Goal: Task Accomplishment & Management: Manage account settings

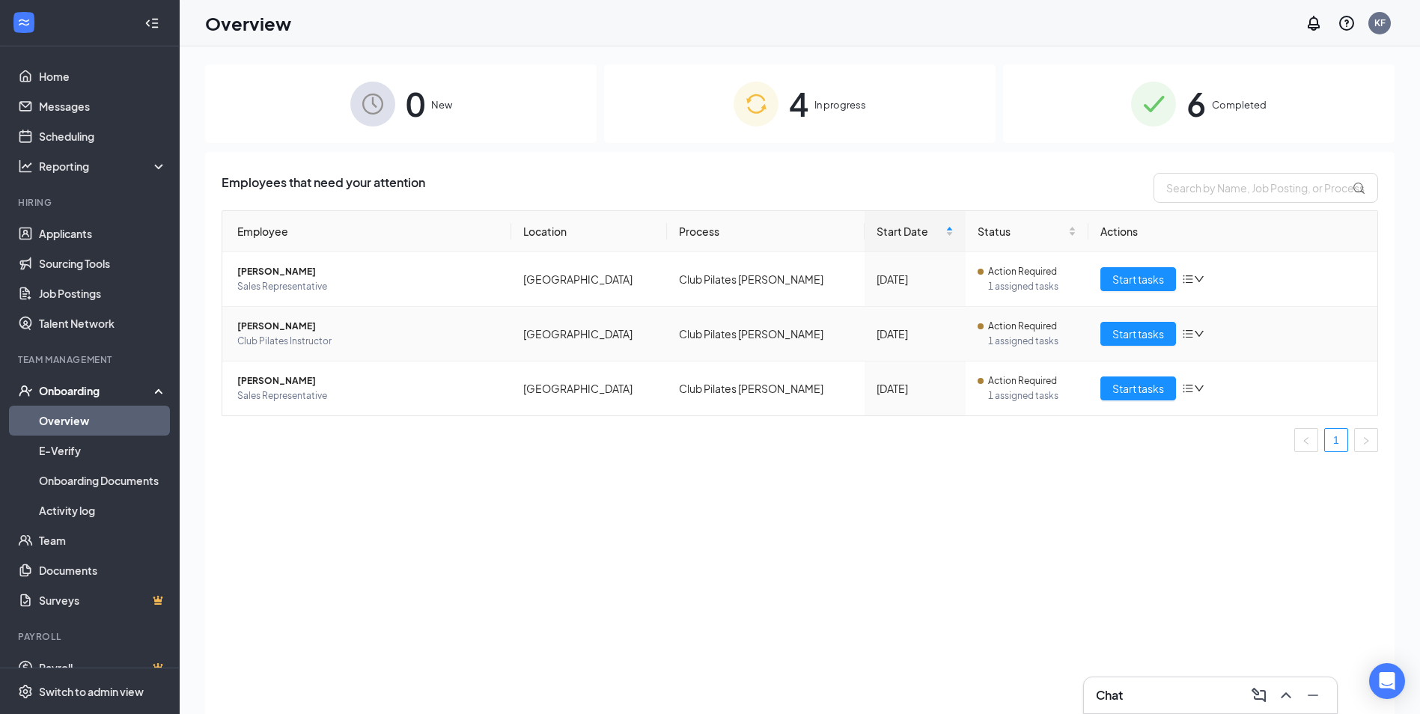
click at [988, 329] on span "Action Required" at bounding box center [1022, 326] width 69 height 15
click at [988, 335] on span "1 assigned tasks" at bounding box center [1032, 341] width 88 height 15
click at [1120, 334] on span "Start tasks" at bounding box center [1138, 334] width 52 height 16
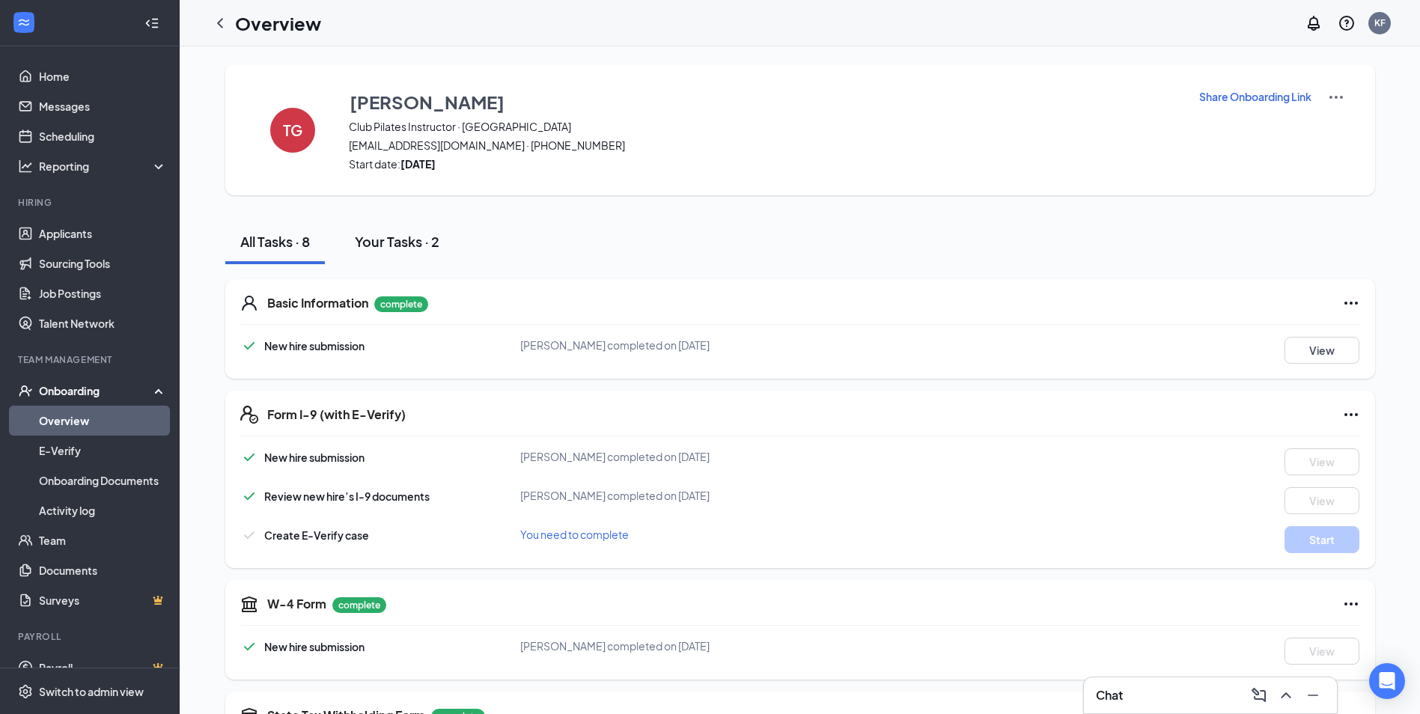
click at [402, 245] on div "Your Tasks · 2" at bounding box center [397, 241] width 85 height 19
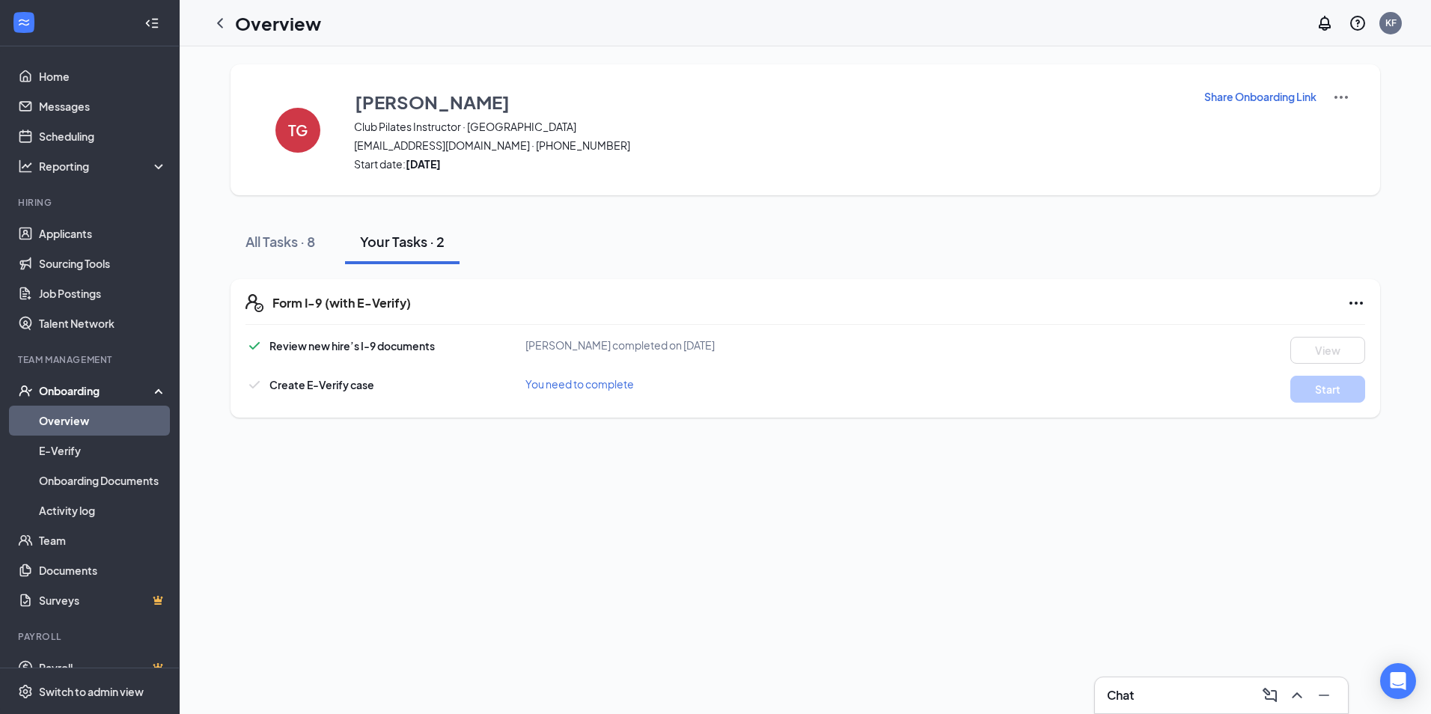
click at [558, 386] on span "You need to complete" at bounding box center [579, 383] width 109 height 13
click at [339, 349] on span "Review new hire’s I-9 documents" at bounding box center [351, 345] width 165 height 13
click at [1358, 296] on icon "Ellipses" at bounding box center [1356, 303] width 18 height 18
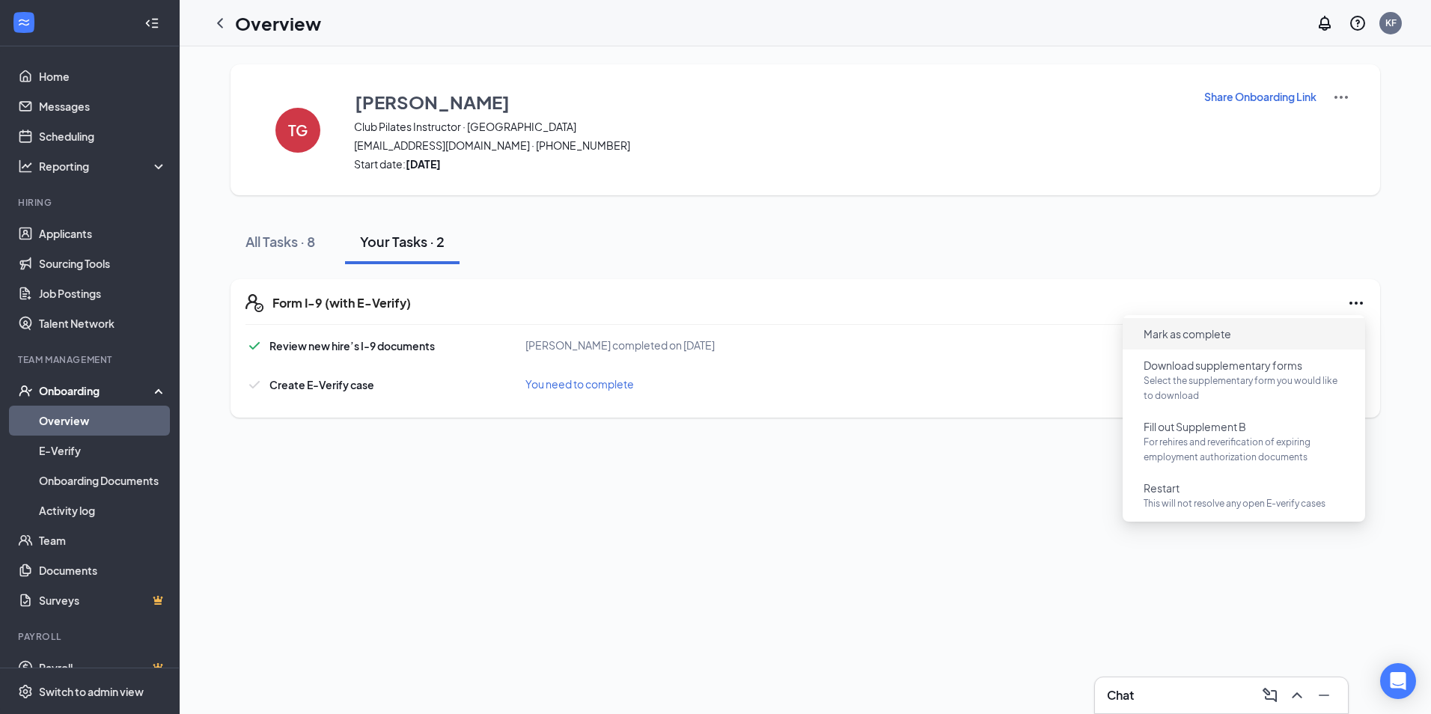
click at [1197, 334] on span "Mark as complete" at bounding box center [1187, 333] width 88 height 15
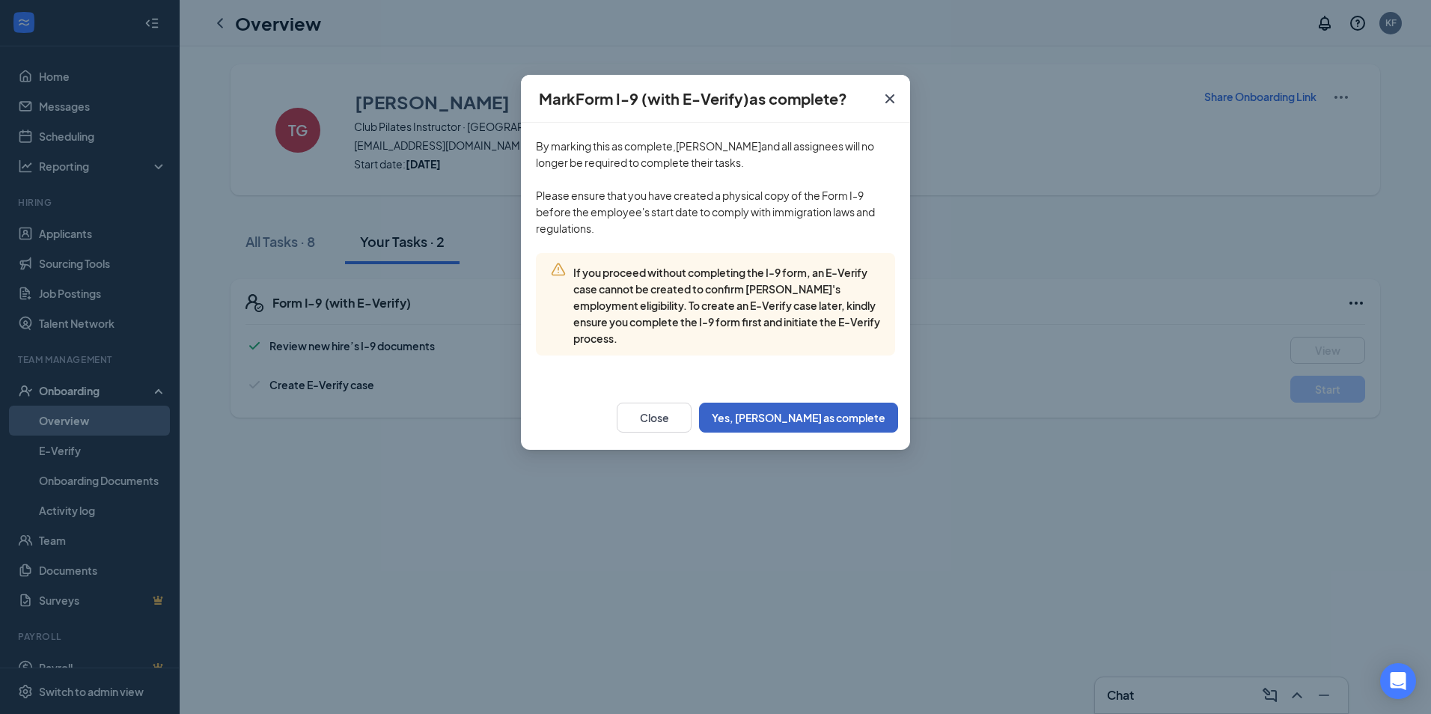
click at [790, 423] on button "Yes, [PERSON_NAME] as complete" at bounding box center [798, 418] width 199 height 30
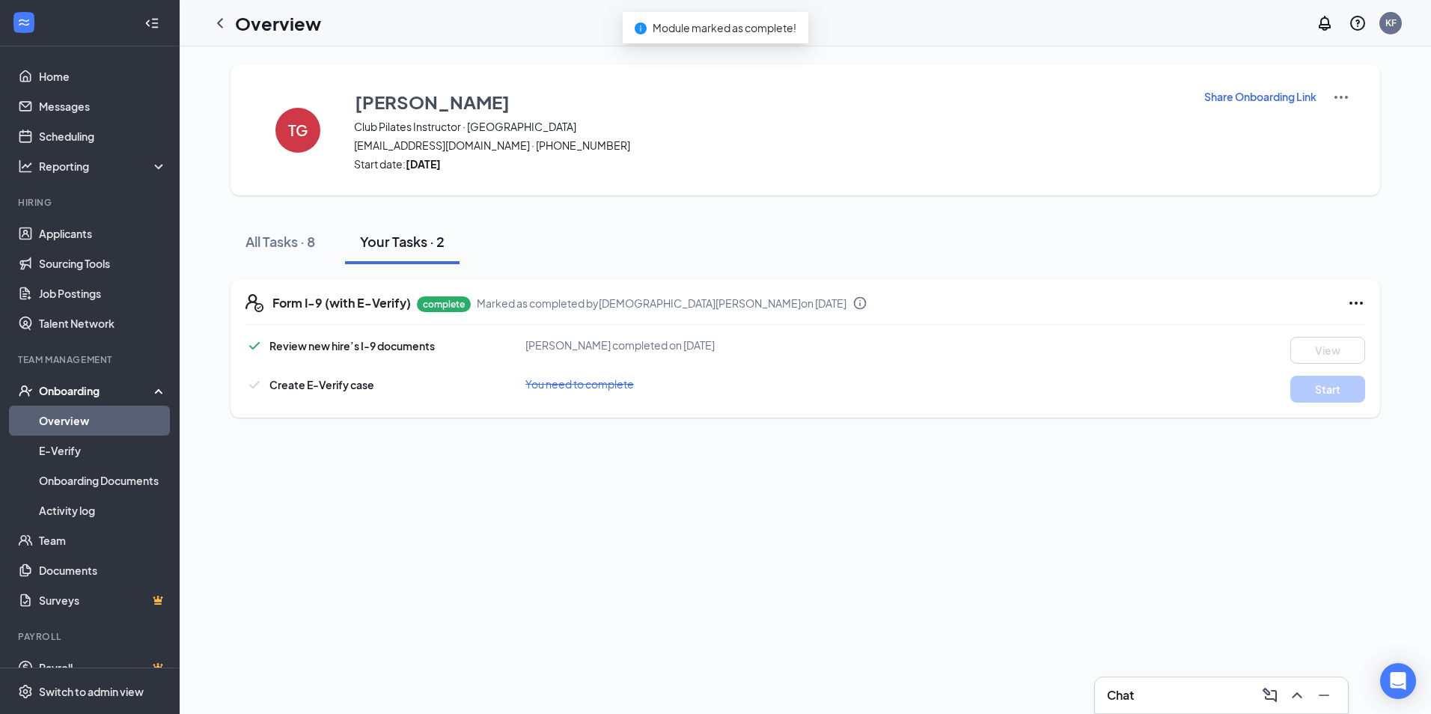
drag, startPoint x: 205, startPoint y: 356, endPoint x: 230, endPoint y: 364, distance: 26.0
click at [224, 362] on div "TG [PERSON_NAME] Club Pilates Instructor · [DEMOGRAPHIC_DATA] [EMAIL_ADDRESS][D…" at bounding box center [805, 240] width 1200 height 353
click at [219, 25] on icon "ChevronLeft" at bounding box center [220, 23] width 18 height 18
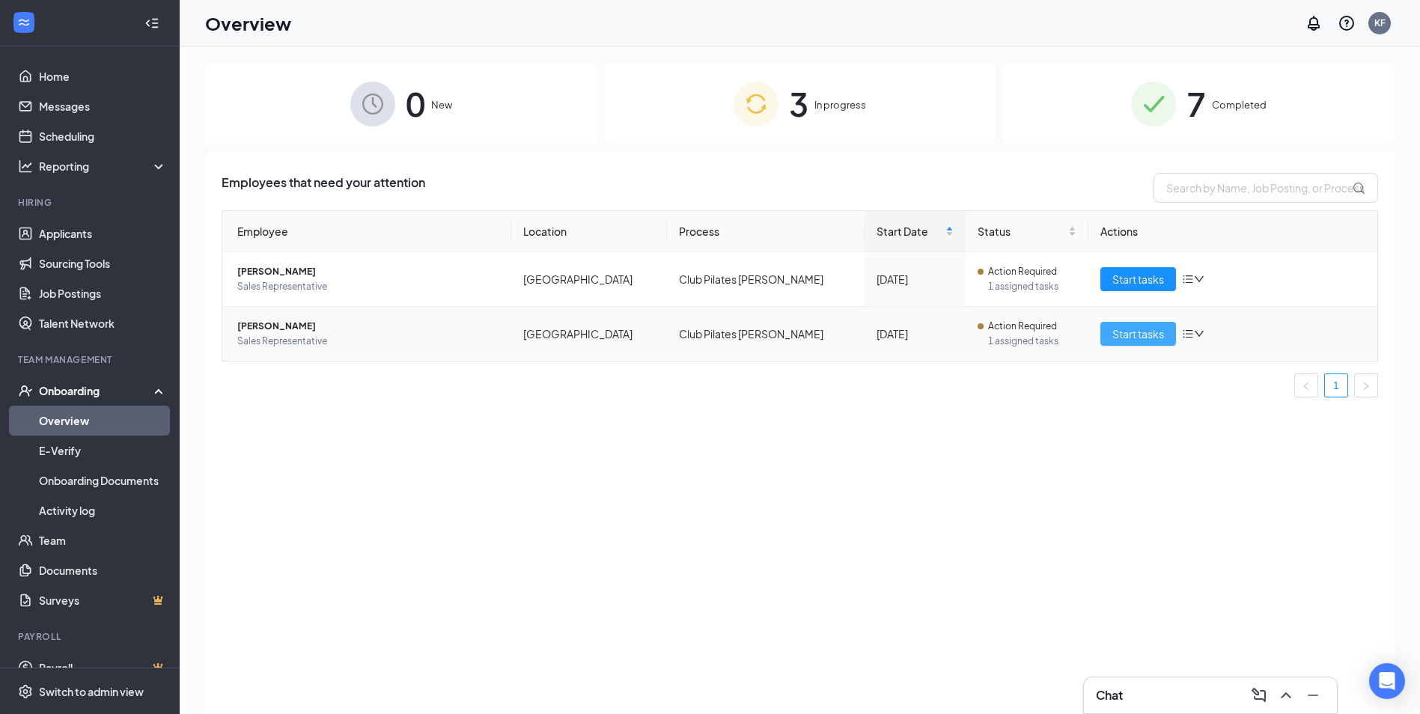
click at [1109, 335] on button "Start tasks" at bounding box center [1138, 334] width 76 height 24
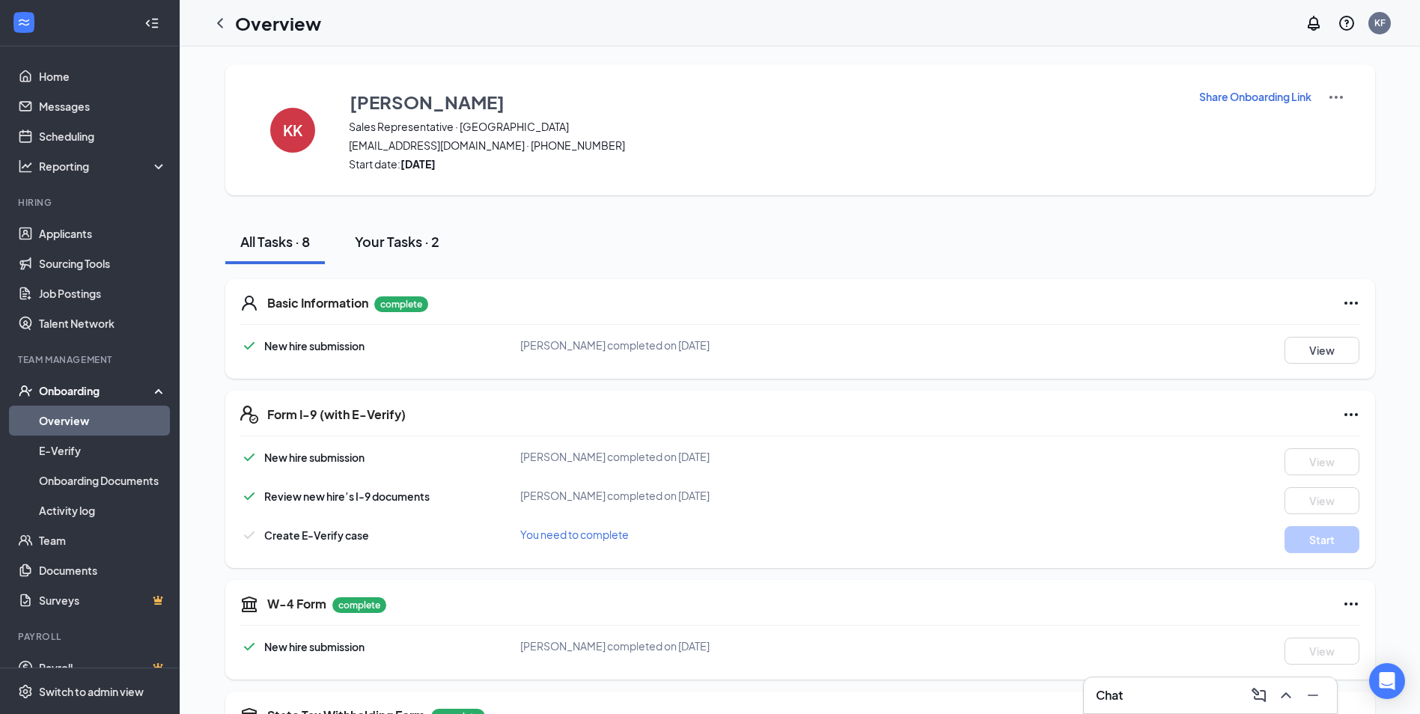
click at [404, 231] on button "Your Tasks · 2" at bounding box center [397, 241] width 114 height 45
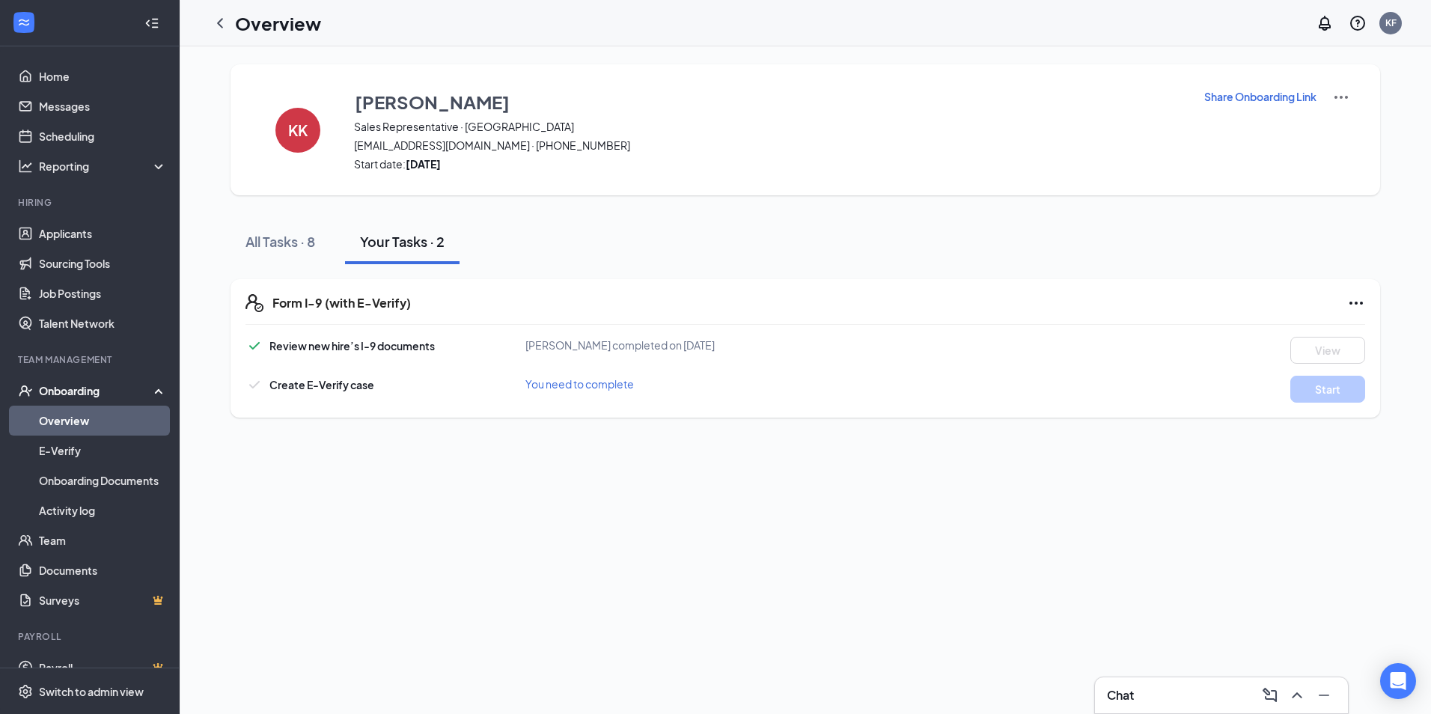
click at [1354, 304] on icon "Ellipses" at bounding box center [1356, 303] width 18 height 18
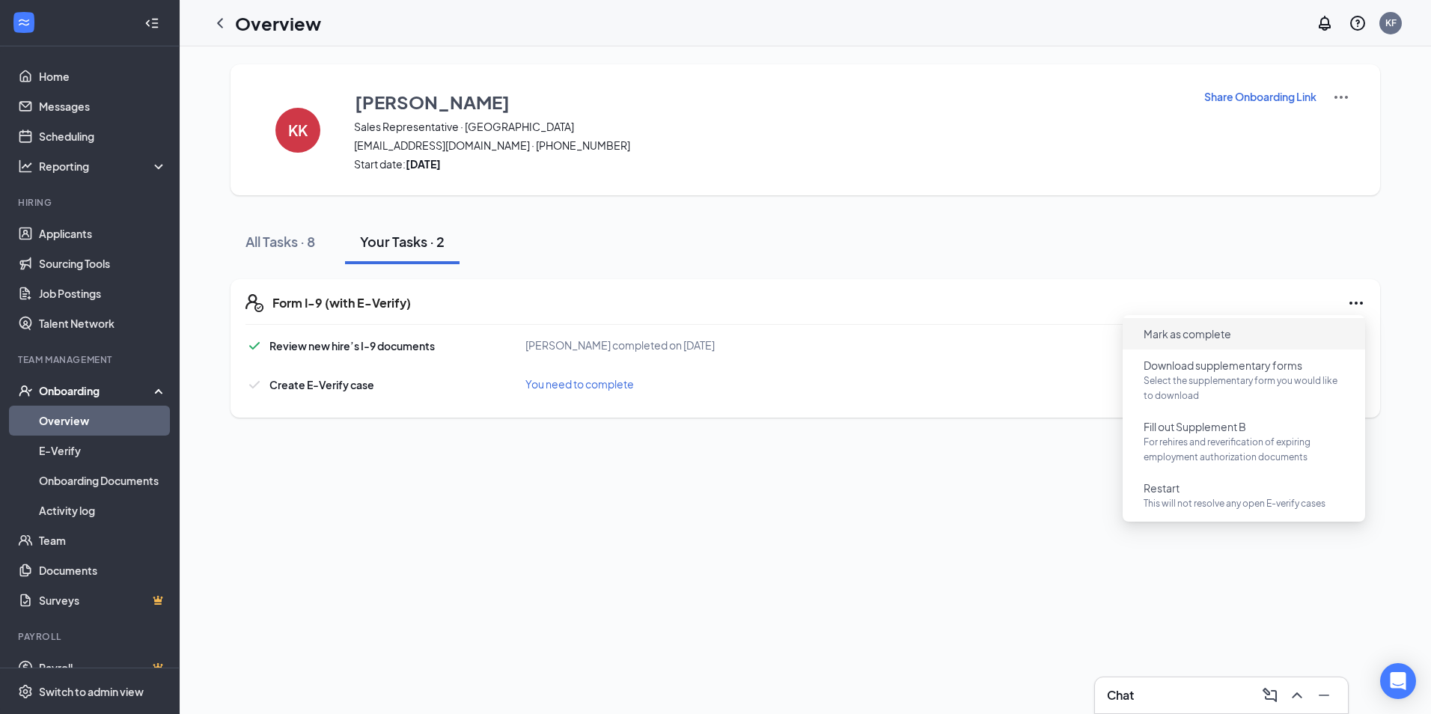
click at [1221, 322] on button "Mark as complete" at bounding box center [1187, 334] width 112 height 24
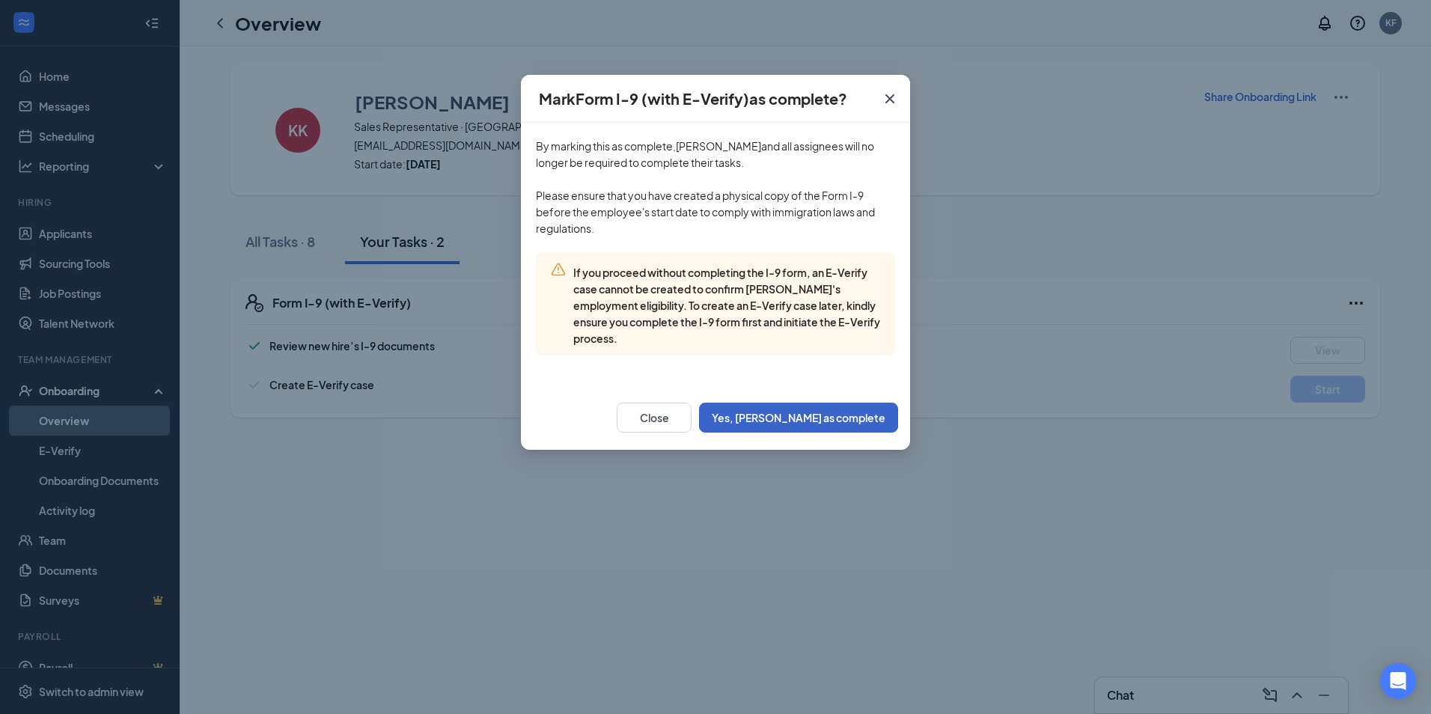
click at [809, 427] on button "Yes, [PERSON_NAME] as complete" at bounding box center [798, 418] width 199 height 30
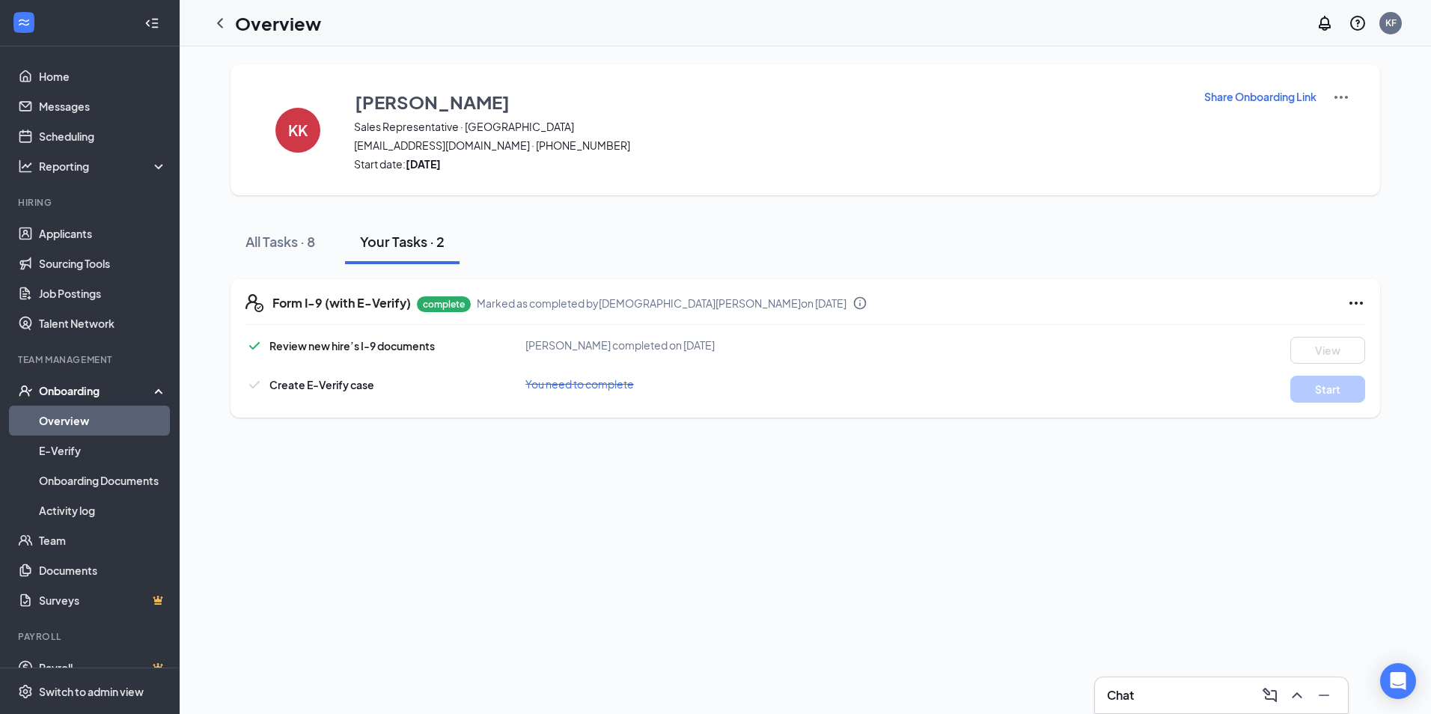
drag, startPoint x: 429, startPoint y: 210, endPoint x: 879, endPoint y: 240, distance: 451.5
click at [556, 206] on div "KK [PERSON_NAME] Sales Representative · [PERSON_NAME] [EMAIL_ADDRESS][DOMAIN_NA…" at bounding box center [804, 240] width 1149 height 353
drag, startPoint x: 213, startPoint y: 35, endPoint x: 285, endPoint y: 47, distance: 72.8
click at [285, 47] on div "Overview KF Chat [PERSON_NAME] Sales Representative · [PERSON_NAME] [EMAIL_ADDR…" at bounding box center [805, 357] width 1251 height 714
drag, startPoint x: 285, startPoint y: 47, endPoint x: 213, endPoint y: 20, distance: 77.4
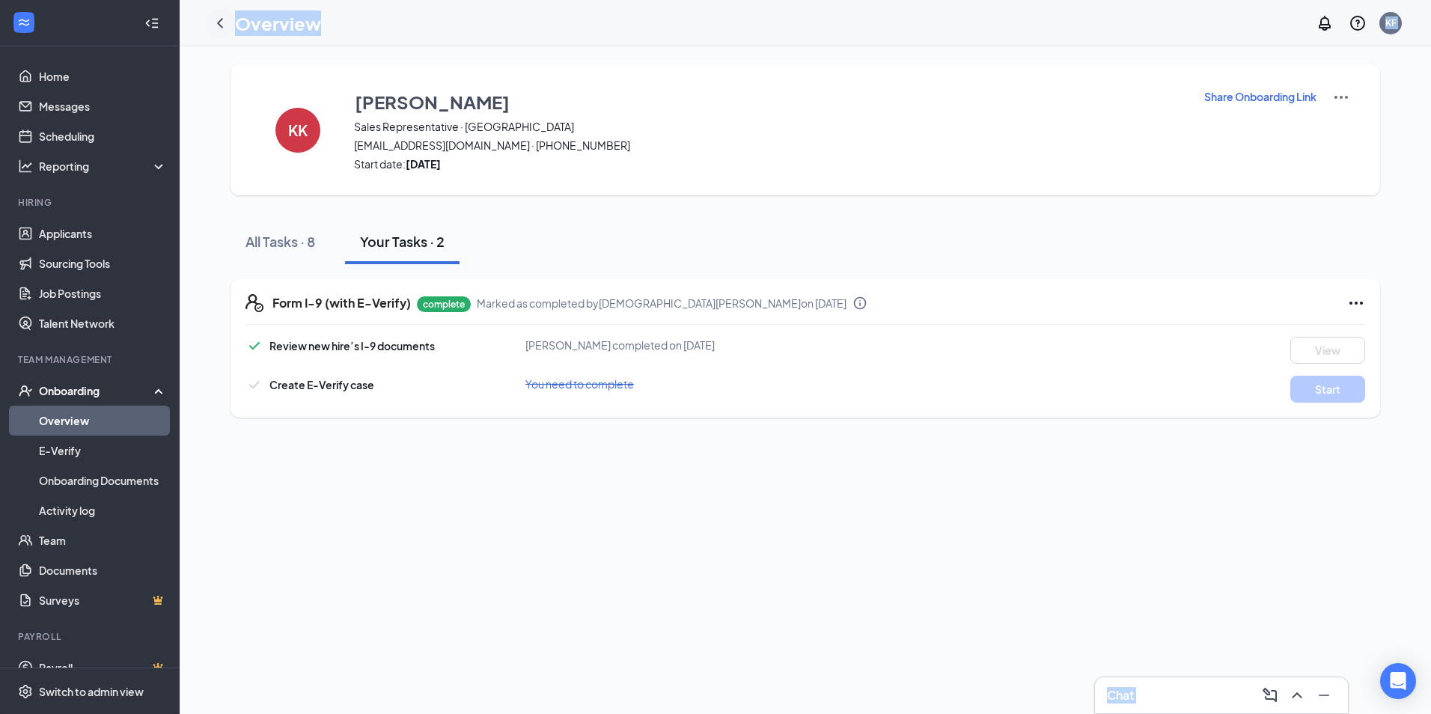
click at [245, 30] on h1 "Overview" at bounding box center [278, 22] width 86 height 25
click at [216, 16] on icon "ChevronLeft" at bounding box center [220, 23] width 18 height 18
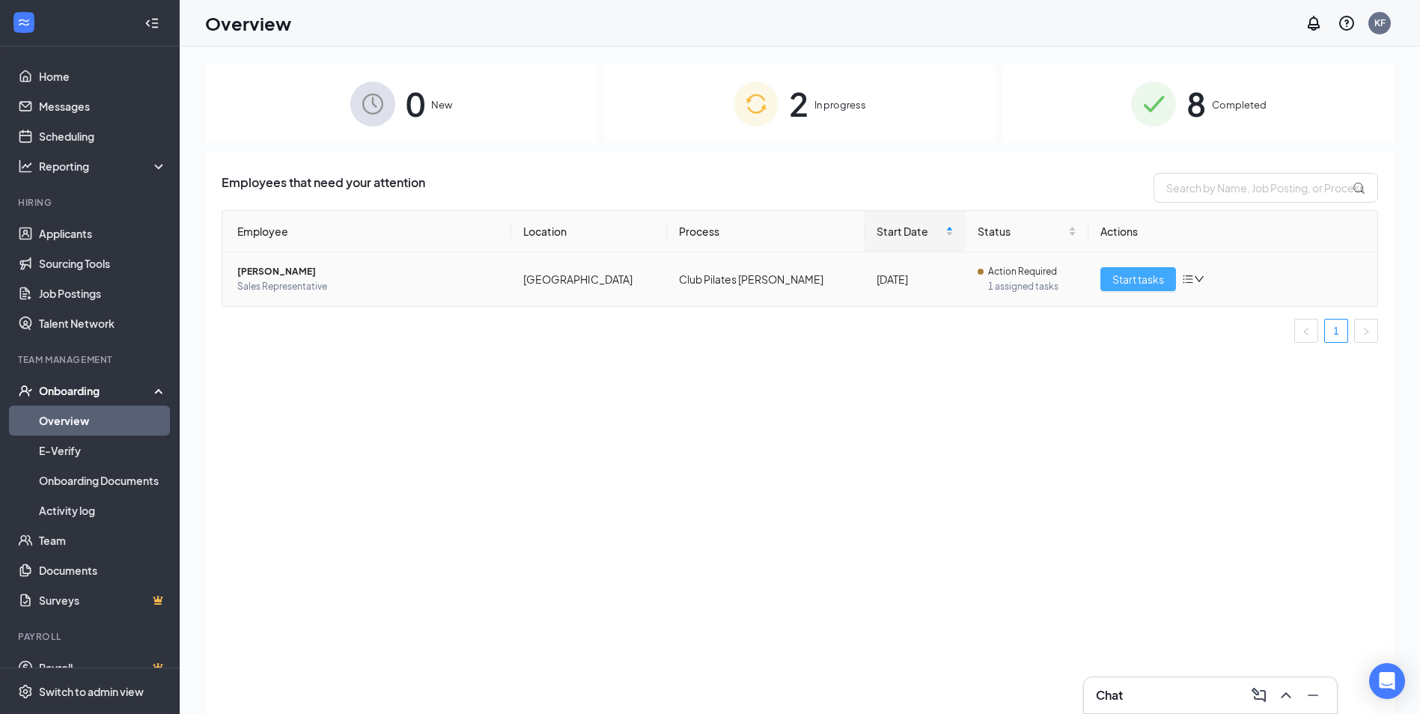
click at [1112, 272] on span "Start tasks" at bounding box center [1138, 279] width 52 height 16
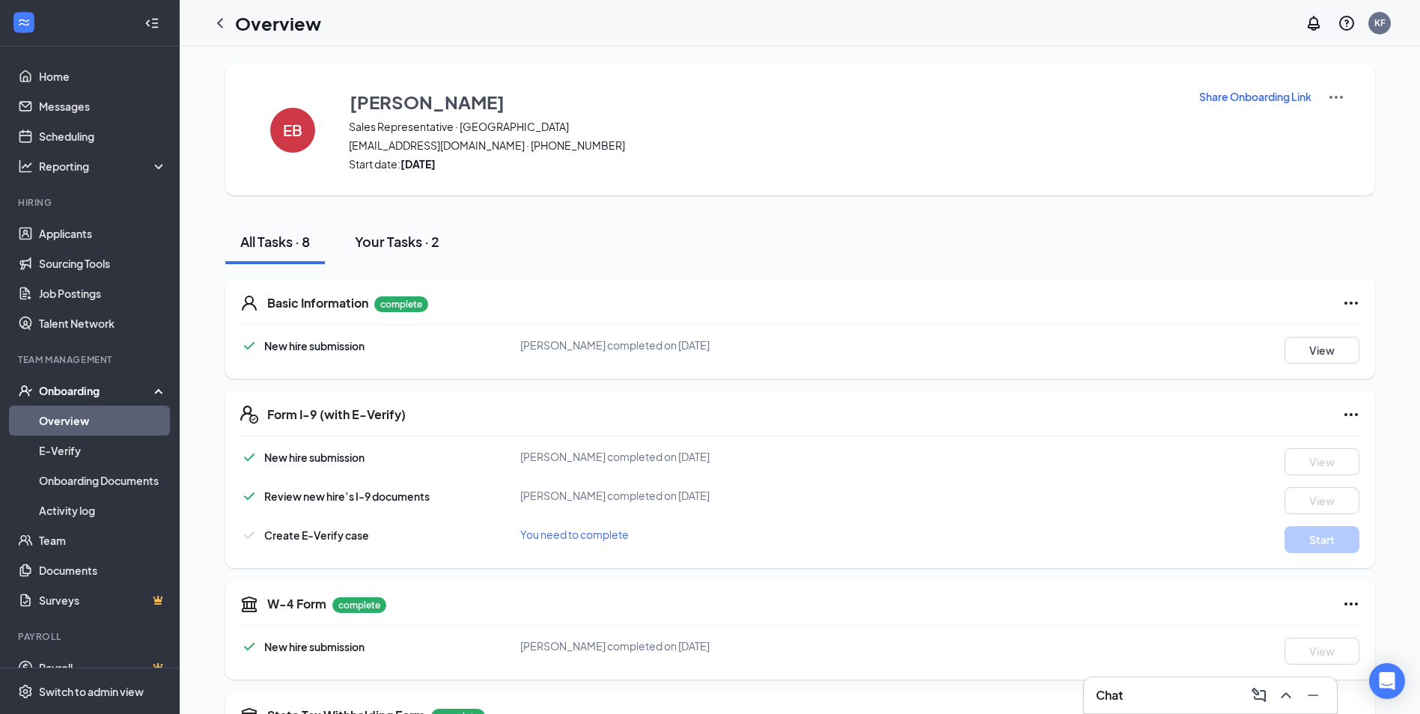
click at [397, 245] on div "Your Tasks · 2" at bounding box center [397, 241] width 85 height 19
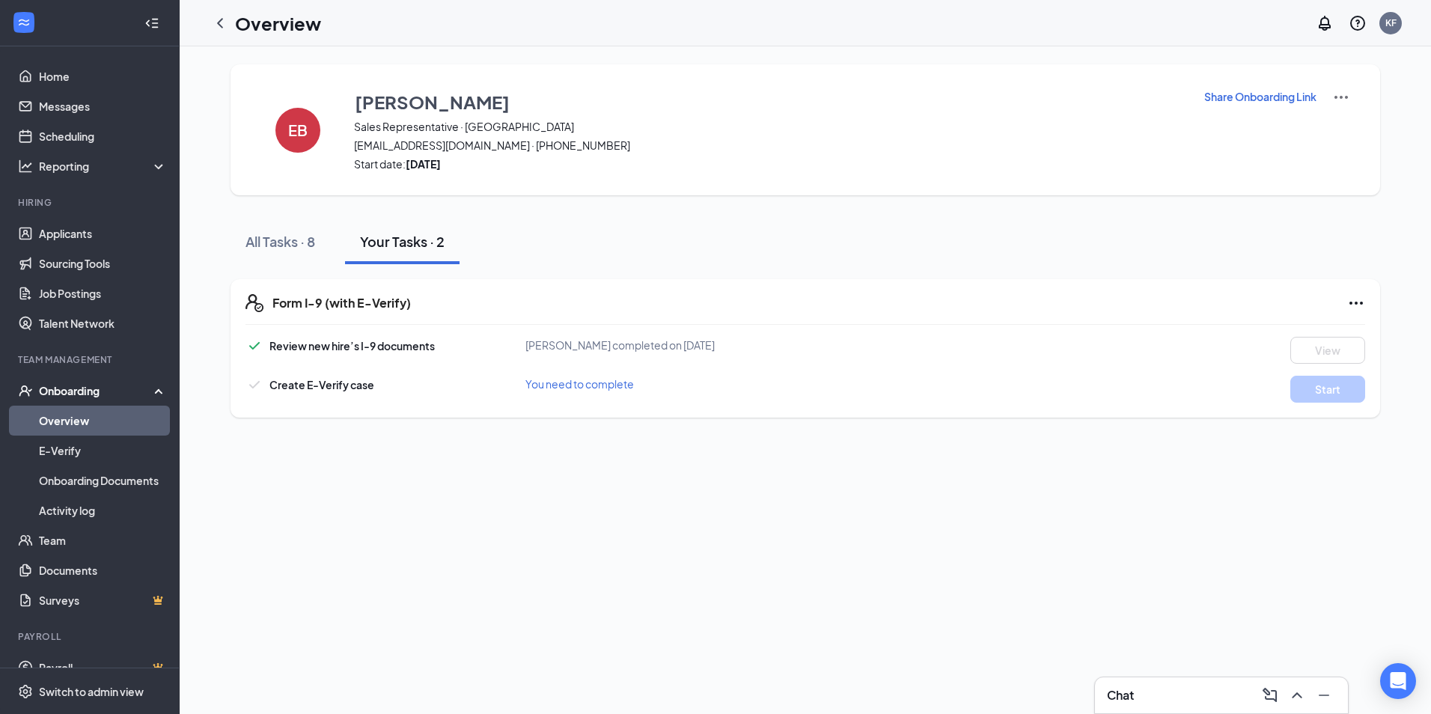
click at [1356, 305] on icon "Ellipses" at bounding box center [1356, 303] width 18 height 18
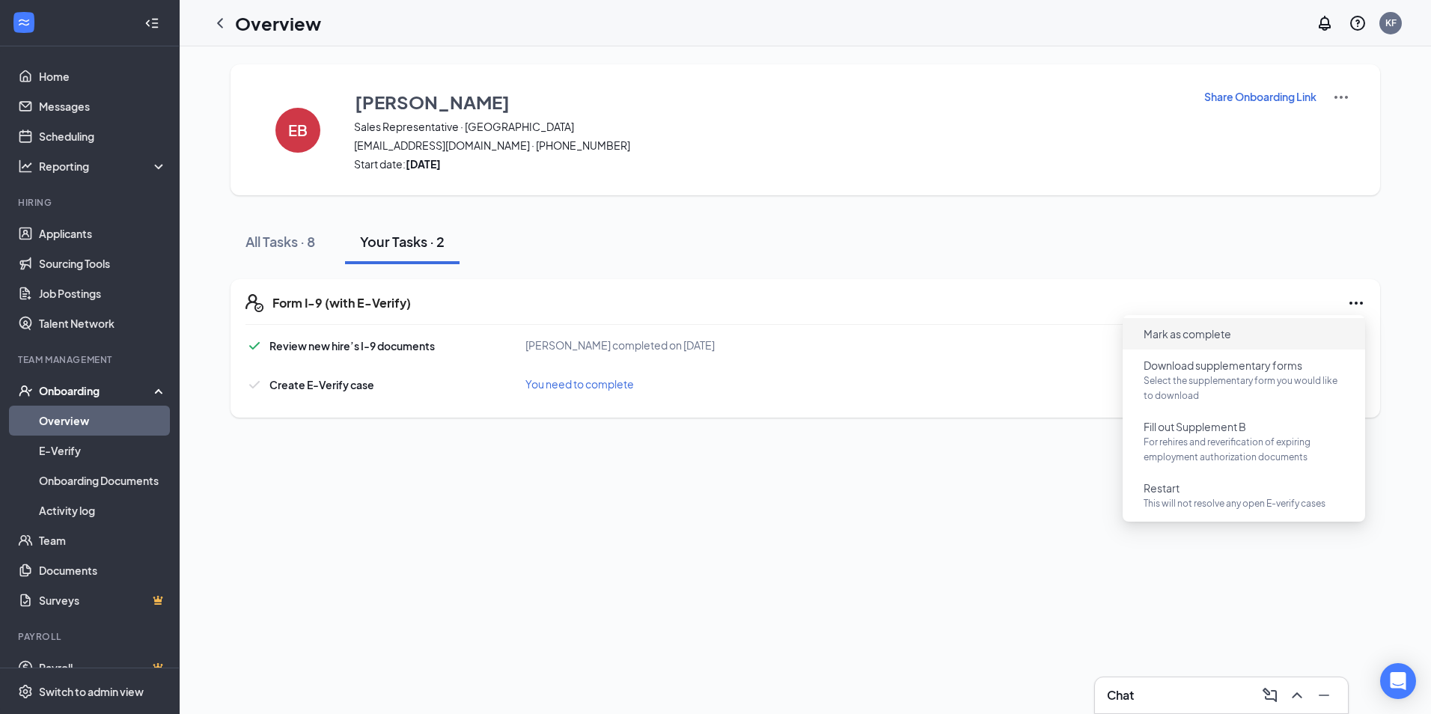
click at [1290, 347] on li "Mark as complete" at bounding box center [1244, 333] width 242 height 31
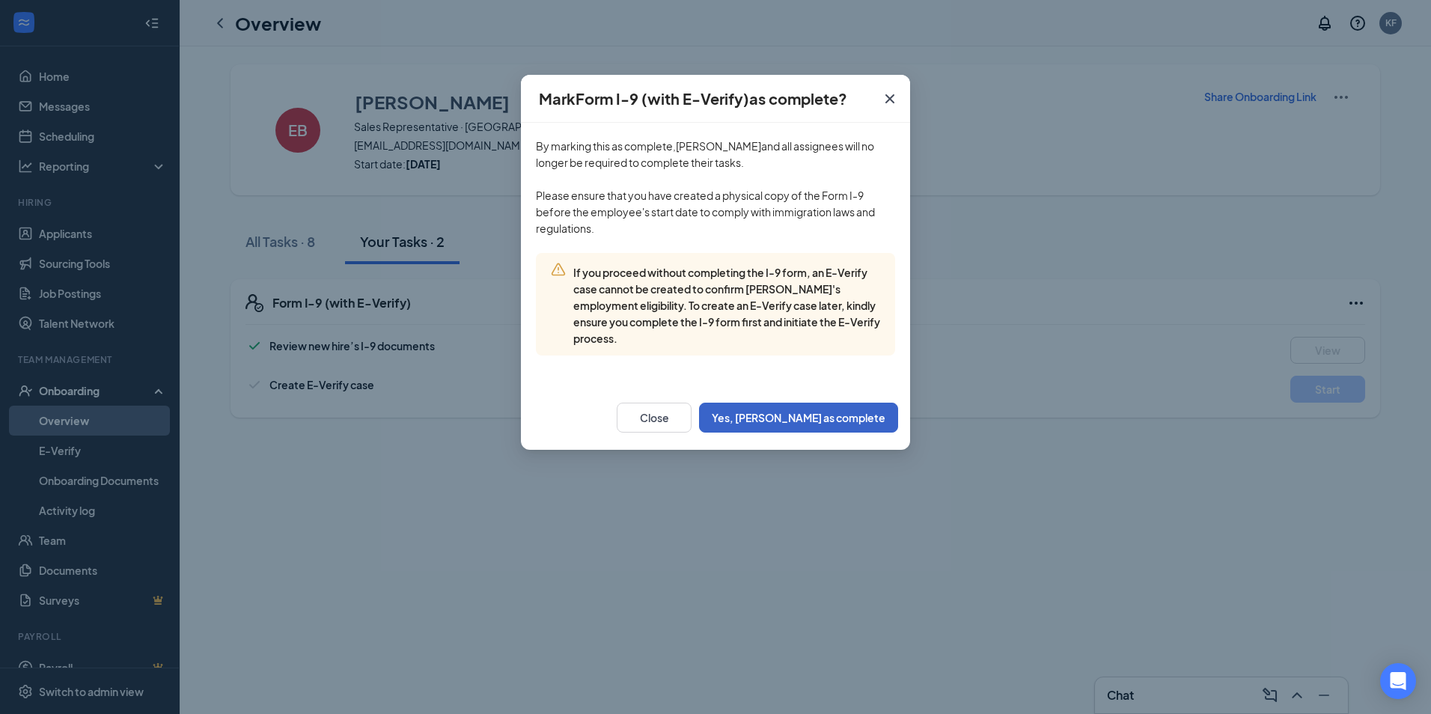
click at [842, 412] on button "Yes, [PERSON_NAME] as complete" at bounding box center [798, 418] width 199 height 30
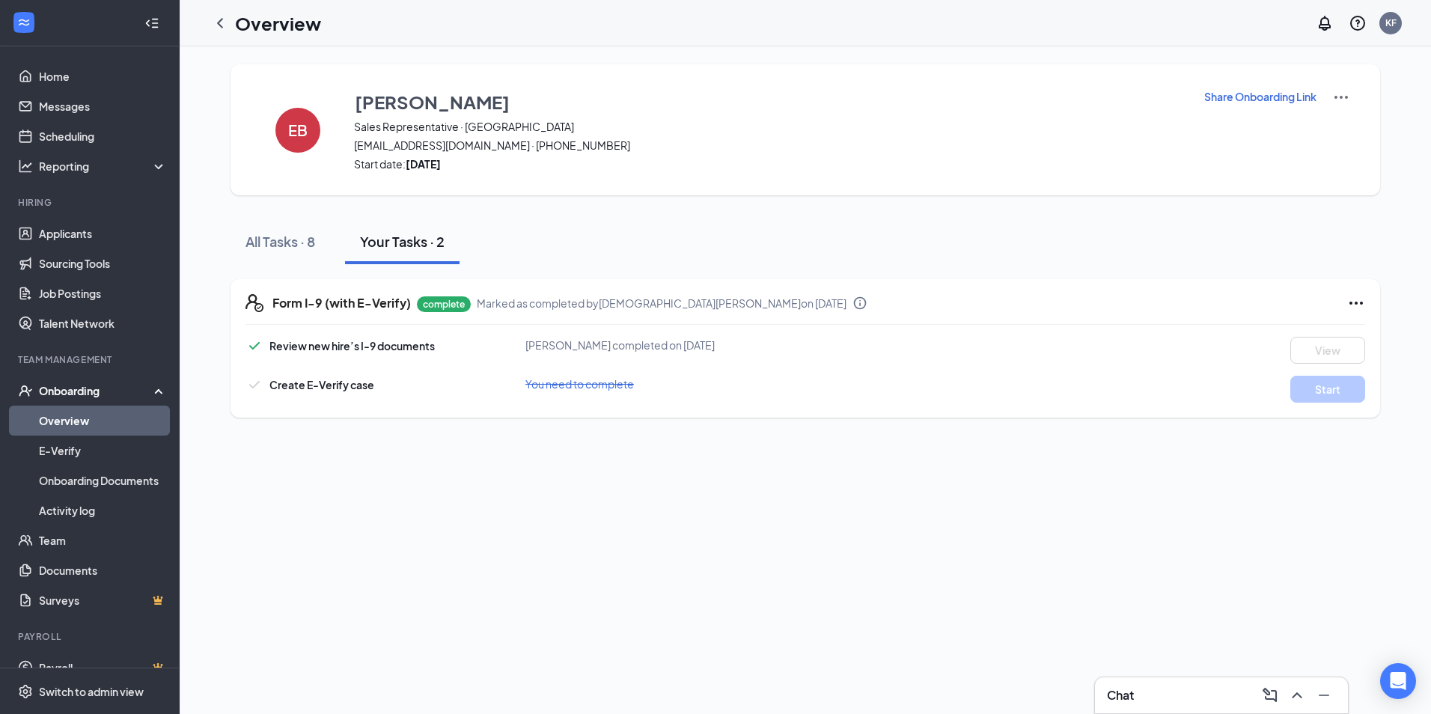
click at [91, 390] on div "Onboarding" at bounding box center [96, 390] width 115 height 15
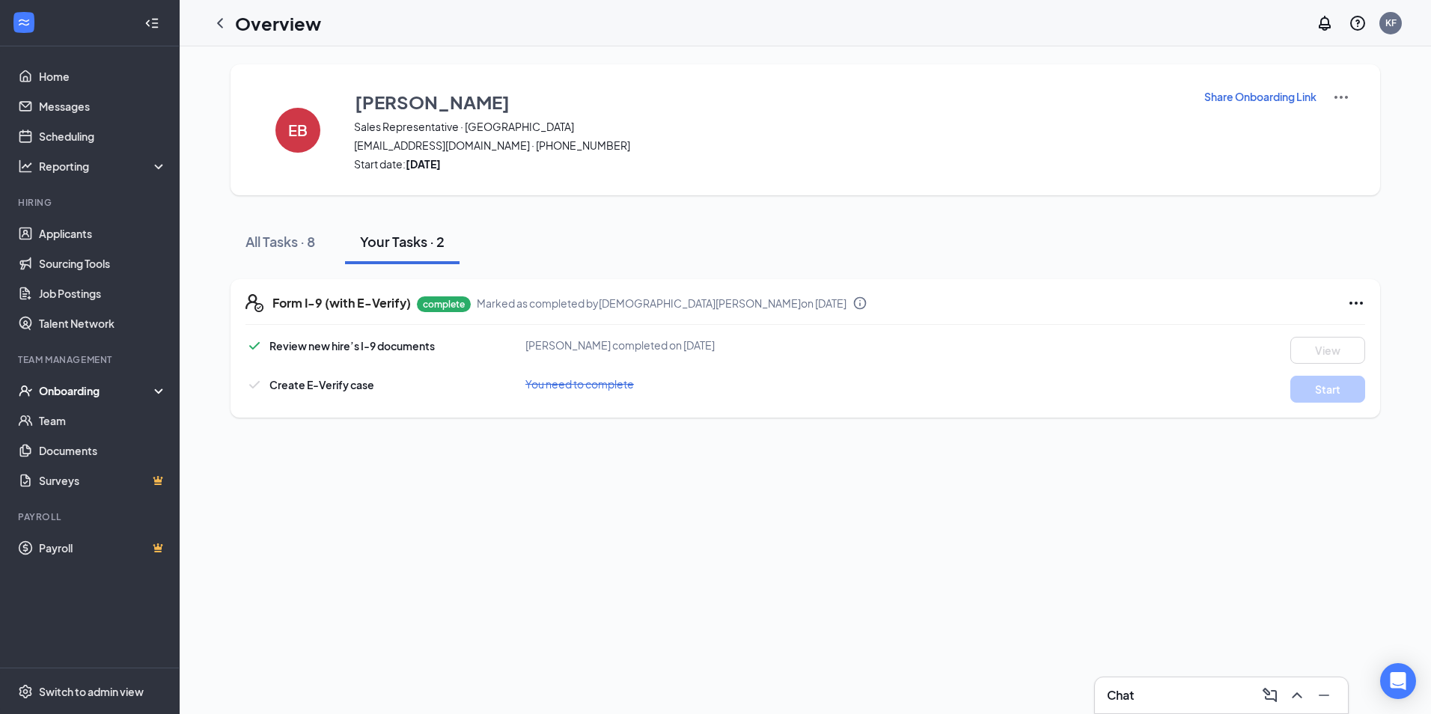
click at [91, 390] on div "Onboarding" at bounding box center [96, 390] width 115 height 15
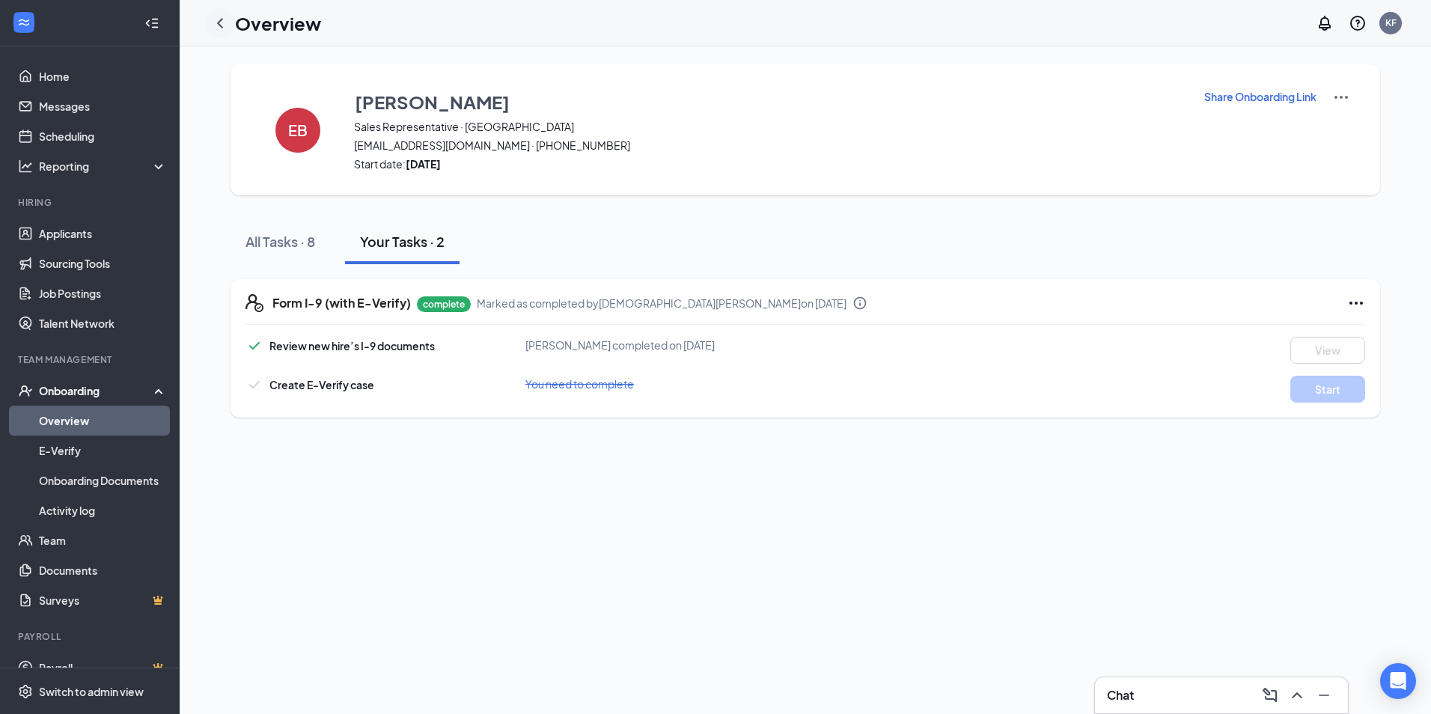
click at [227, 25] on icon "ChevronLeft" at bounding box center [220, 23] width 18 height 18
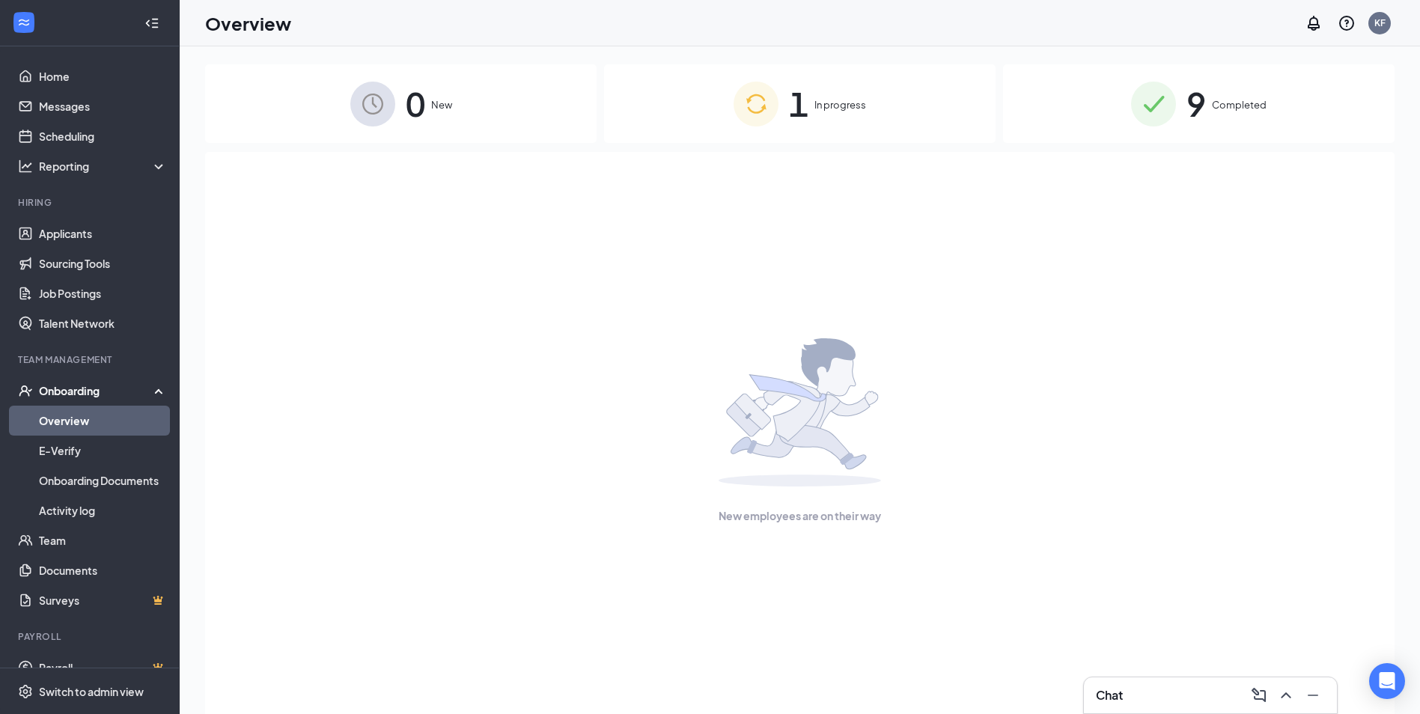
click at [766, 105] on img at bounding box center [755, 104] width 45 height 45
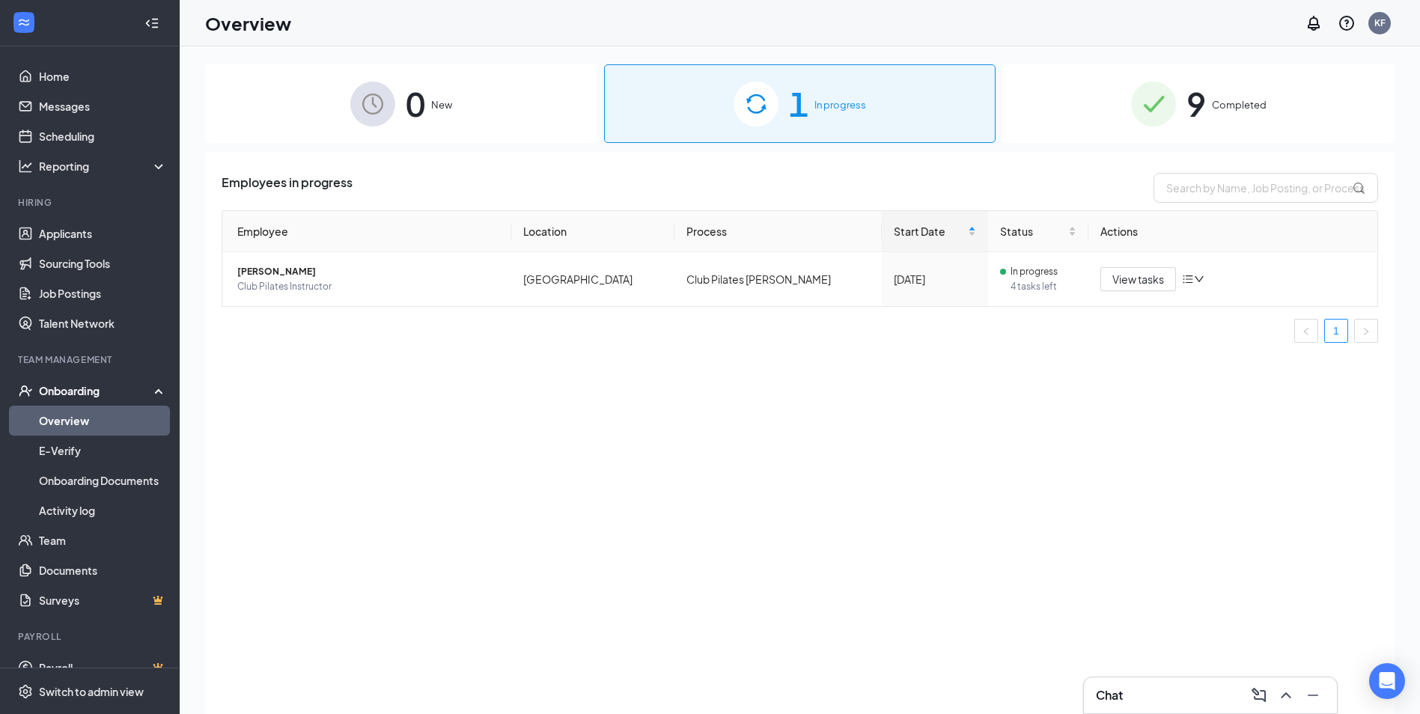
click at [1199, 119] on span "9" at bounding box center [1195, 104] width 19 height 52
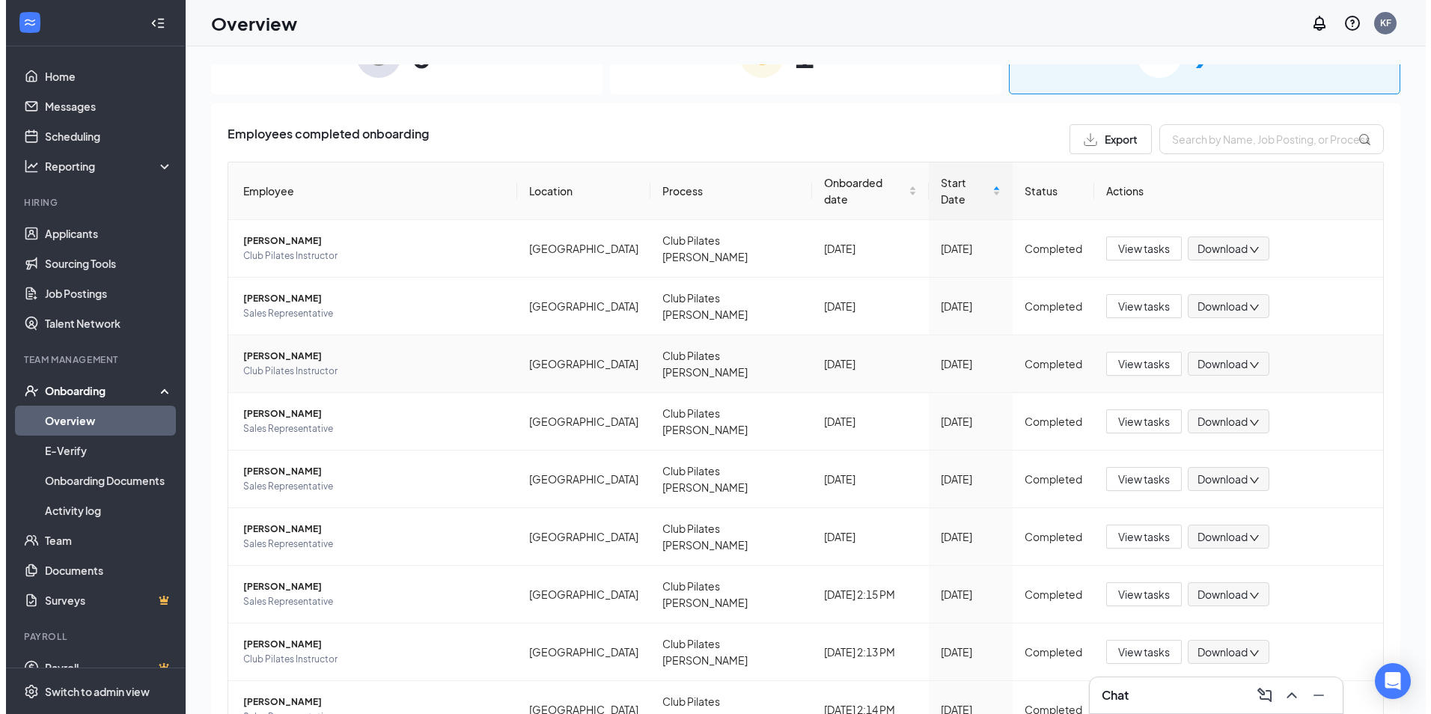
scroll to position [75, 0]
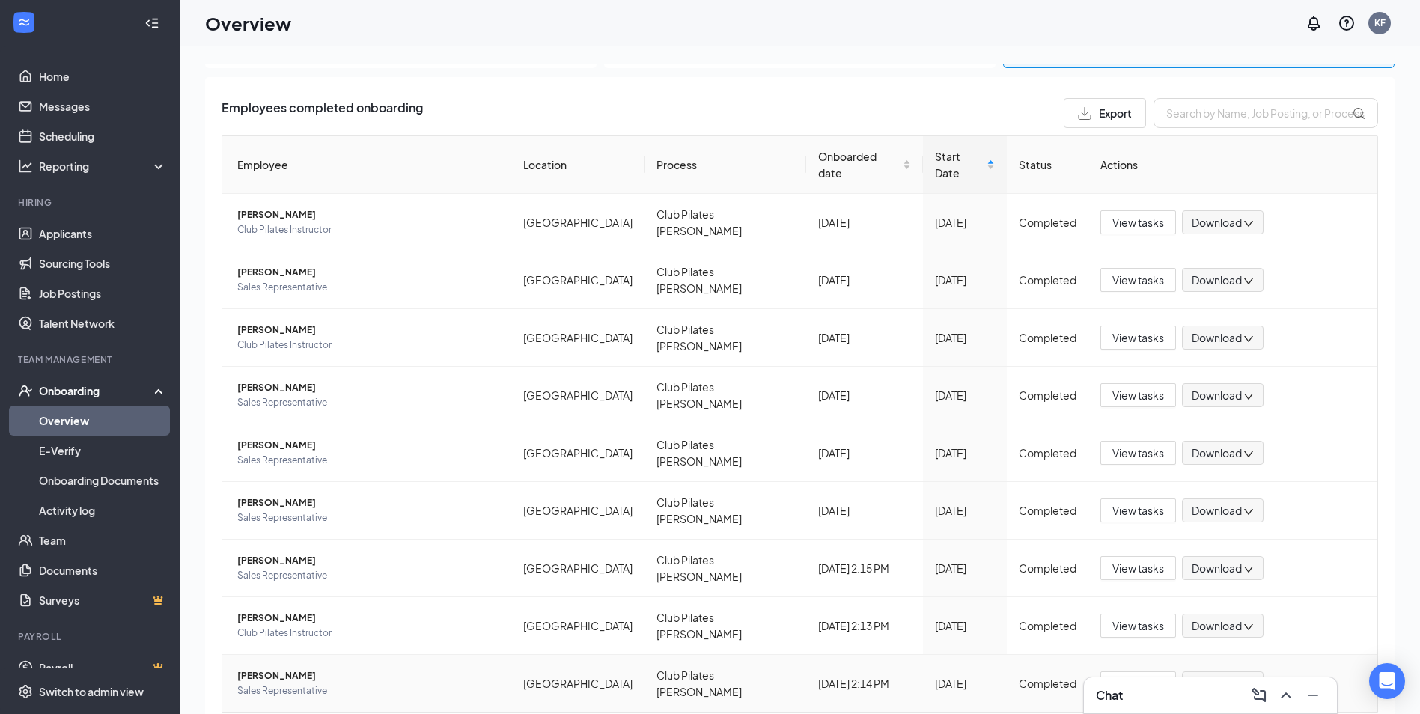
click at [304, 668] on span "[PERSON_NAME]" at bounding box center [368, 675] width 262 height 15
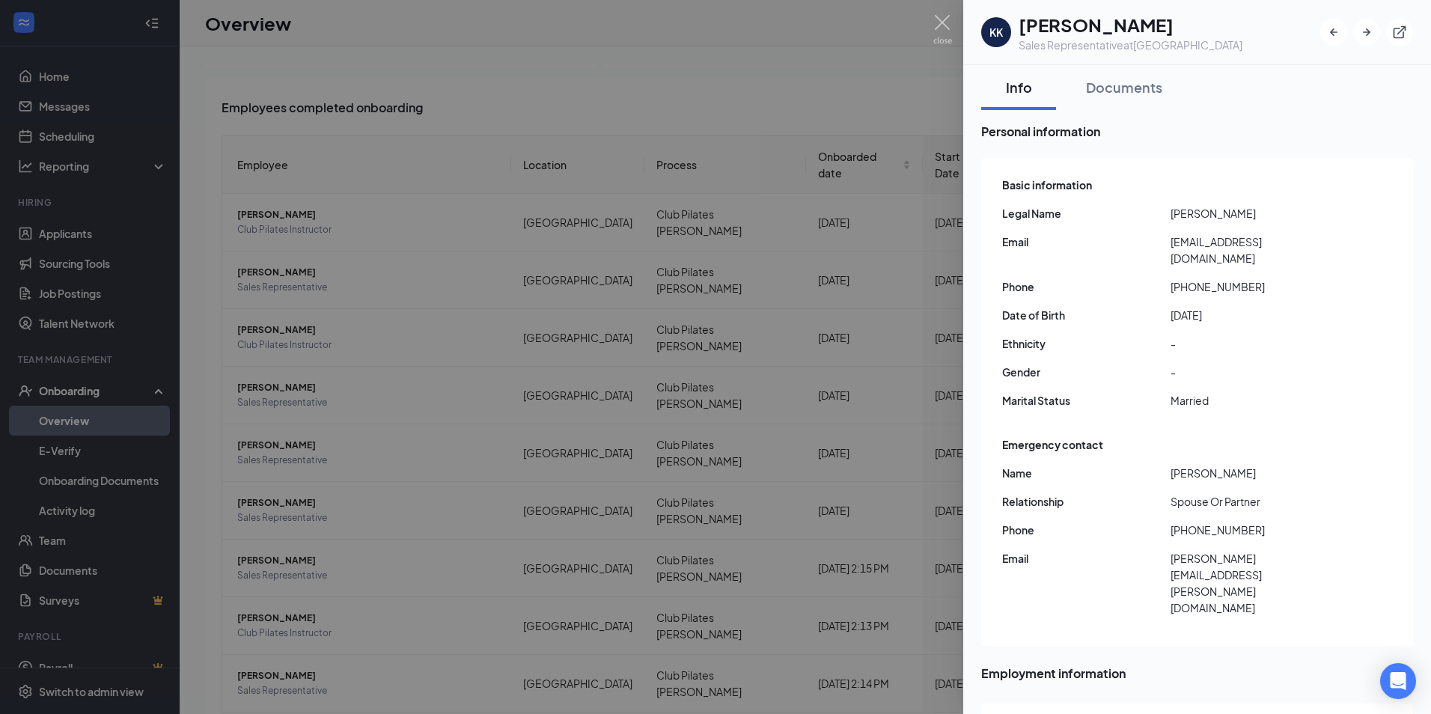
click at [687, 39] on div at bounding box center [715, 357] width 1431 height 714
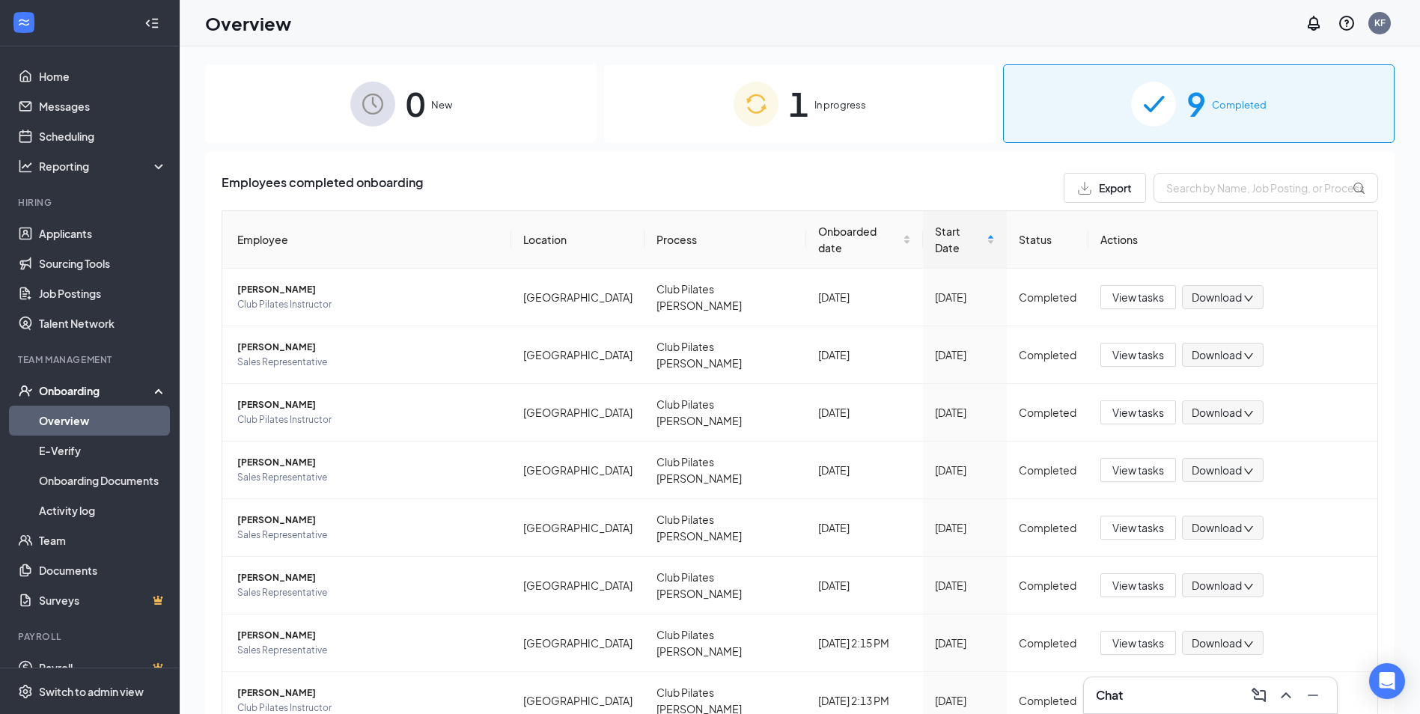
click at [852, 109] on span "In progress" at bounding box center [840, 104] width 52 height 15
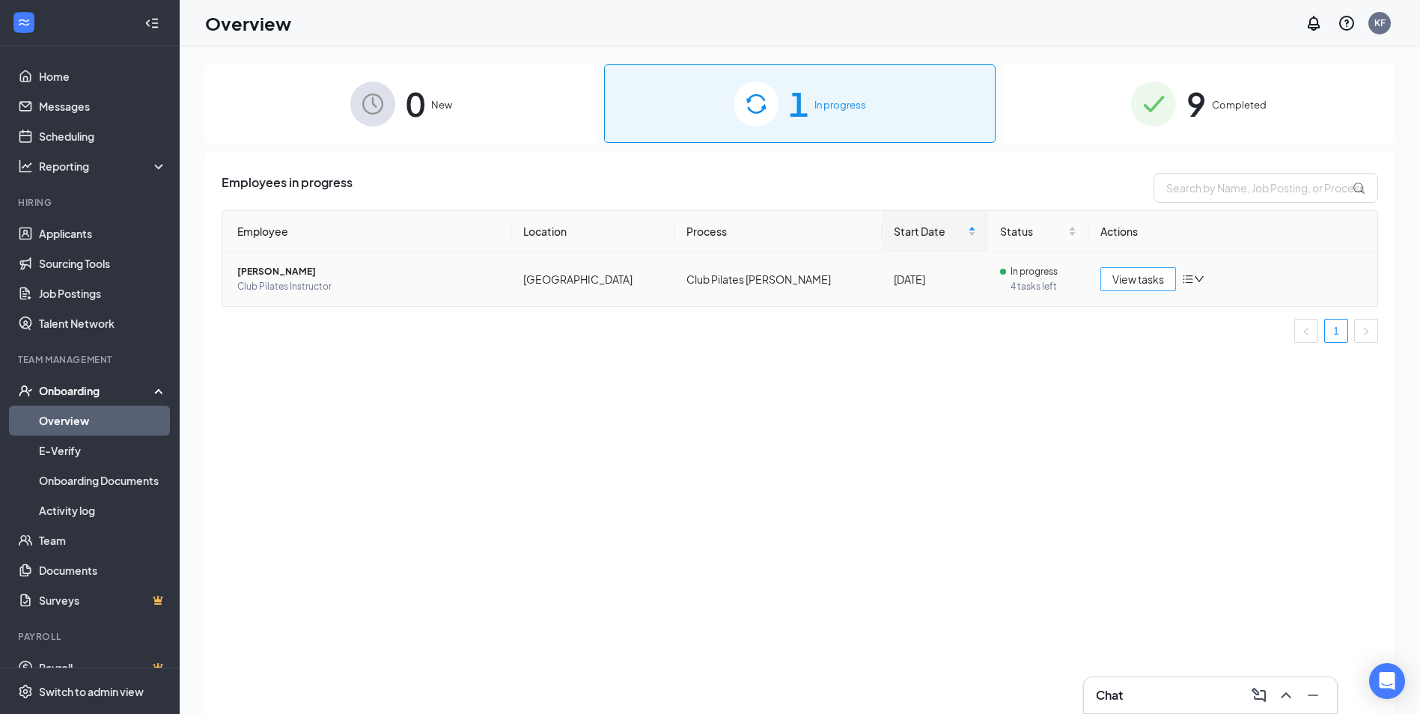
click at [1154, 282] on span "View tasks" at bounding box center [1138, 279] width 52 height 16
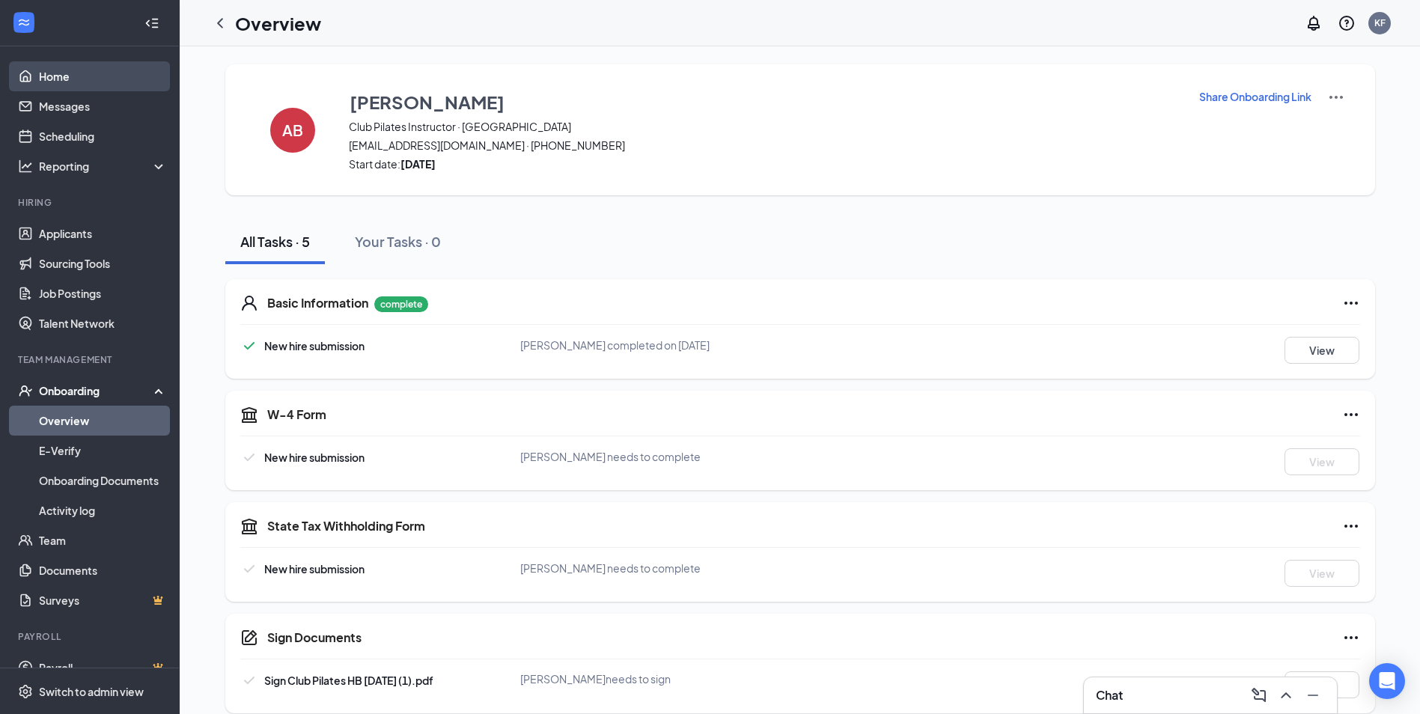
click at [73, 74] on link "Home" at bounding box center [103, 76] width 128 height 30
